Goal: Information Seeking & Learning: Learn about a topic

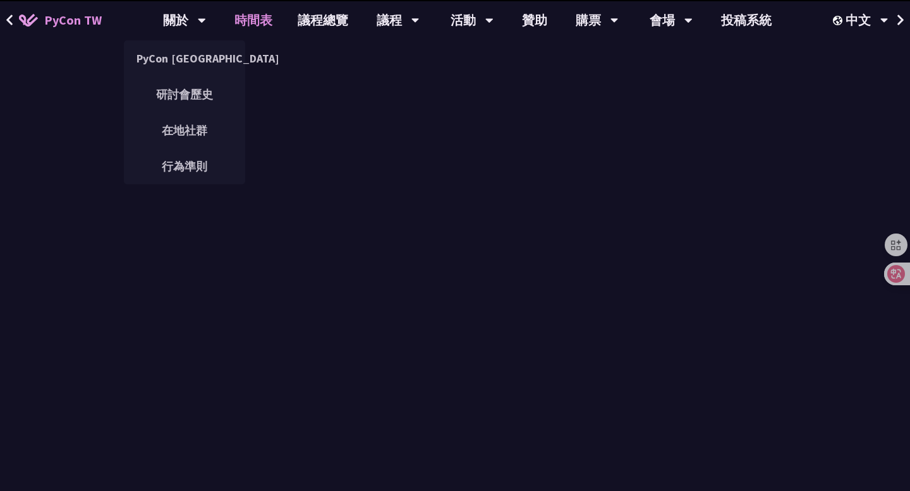
scroll to position [491, 0]
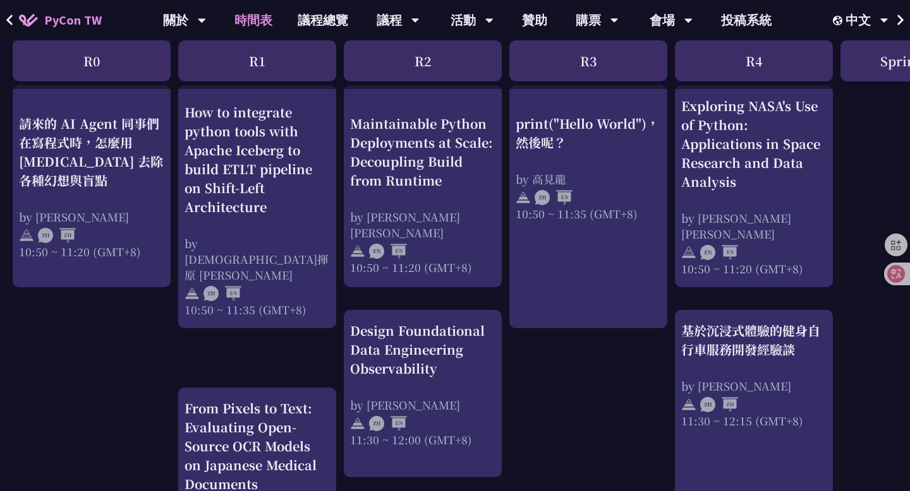
click at [258, 30] on link "時間表" at bounding box center [253, 20] width 63 height 40
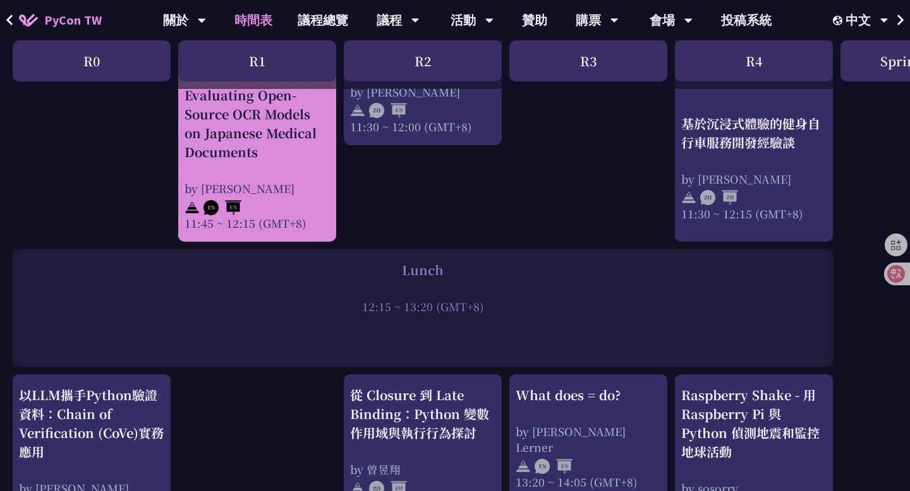
scroll to position [923, 0]
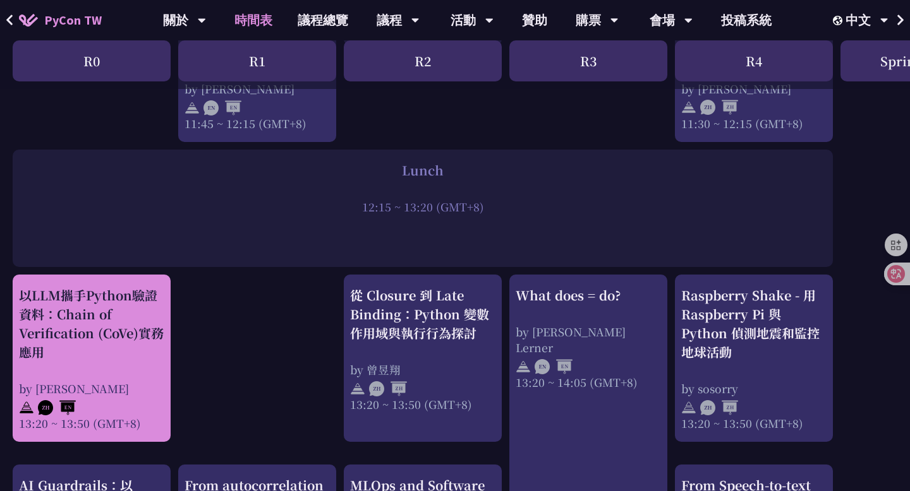
click at [125, 367] on div "以LLM攜手Python驗證資料：Chain of Verification (CoVe)實務應用 by Kevin Tseng 13:20 ~ 13:50 …" at bounding box center [91, 358] width 145 height 145
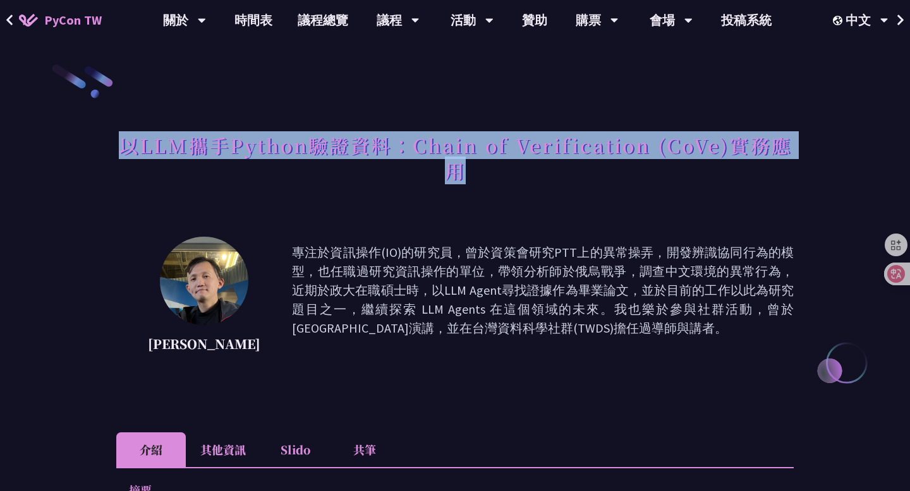
copy h1 "以LLM攜手Python驗證資料：Chain of Verification (CoVe)實務應用"
drag, startPoint x: 460, startPoint y: 176, endPoint x: 119, endPoint y: 145, distance: 343.1
click at [119, 145] on h1 "以LLM攜手Python驗證資料：Chain of Verification (CoVe)實務應用" at bounding box center [454, 157] width 677 height 63
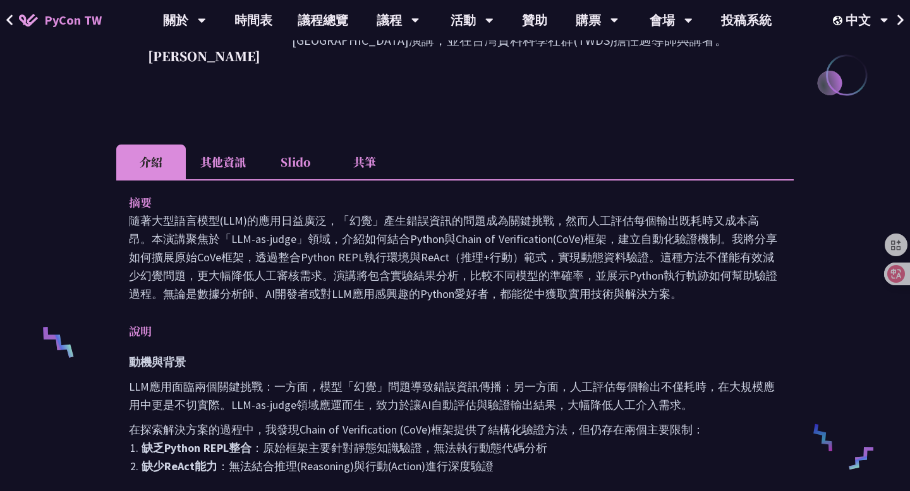
scroll to position [206, 0]
